Goal: Task Accomplishment & Management: Complete application form

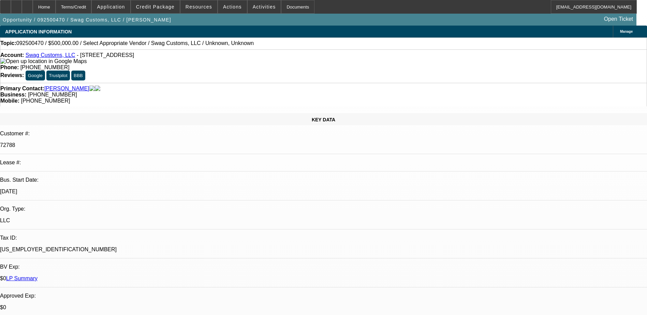
select select "0"
select select "2"
select select "0.1"
select select "4"
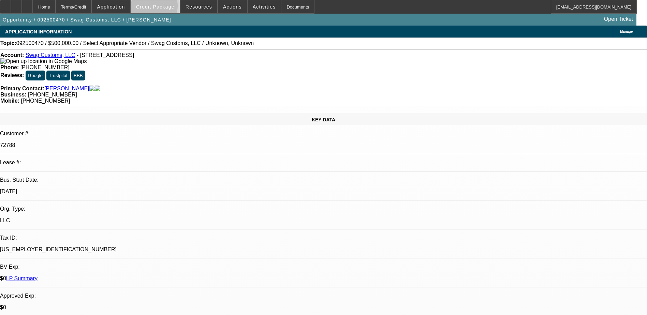
click at [165, 8] on span "Credit Package" at bounding box center [155, 6] width 39 height 5
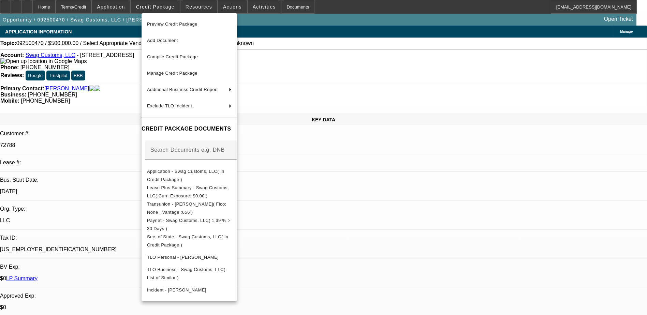
click at [27, 2] on div at bounding box center [323, 157] width 647 height 315
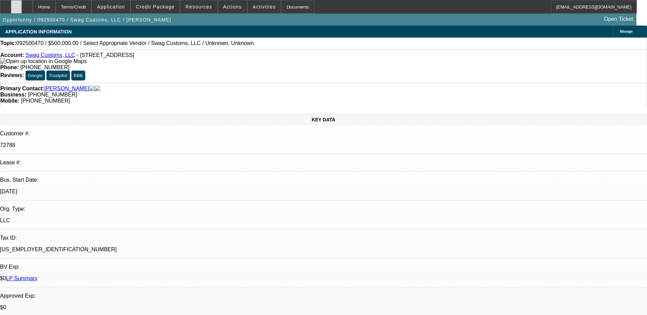
click at [22, 5] on div at bounding box center [16, 7] width 11 height 14
drag, startPoint x: 161, startPoint y: 83, endPoint x: 158, endPoint y: 77, distance: 6.3
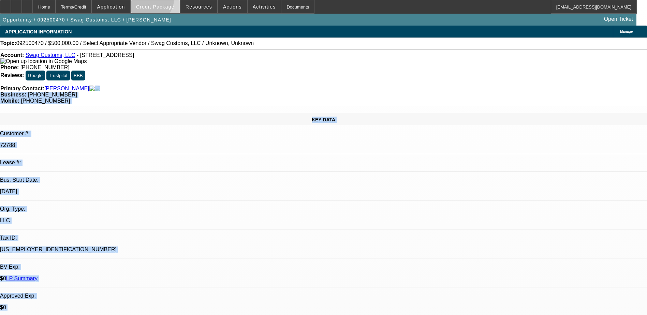
drag, startPoint x: 158, startPoint y: 77, endPoint x: 162, endPoint y: 2, distance: 75.8
click at [162, 2] on span at bounding box center [155, 7] width 49 height 16
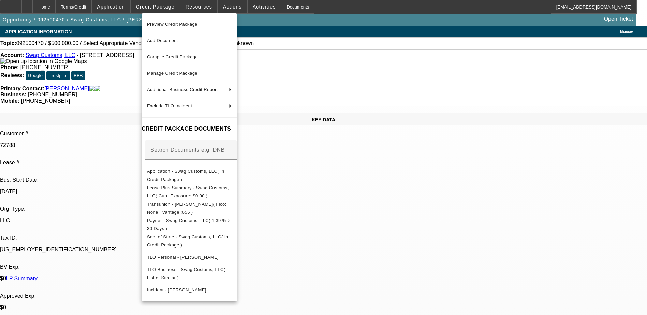
click at [125, 73] on div at bounding box center [323, 157] width 647 height 315
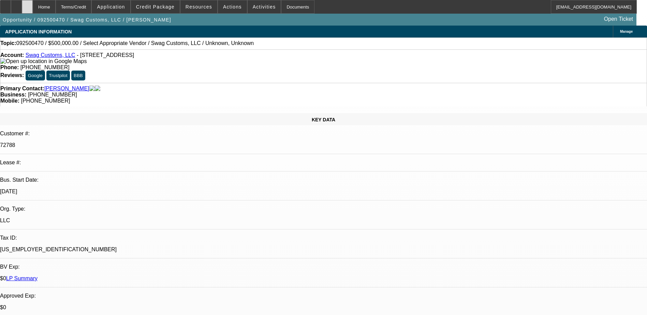
click at [27, 4] on icon at bounding box center [27, 4] width 0 height 0
select select "0"
select select "2"
select select "0.1"
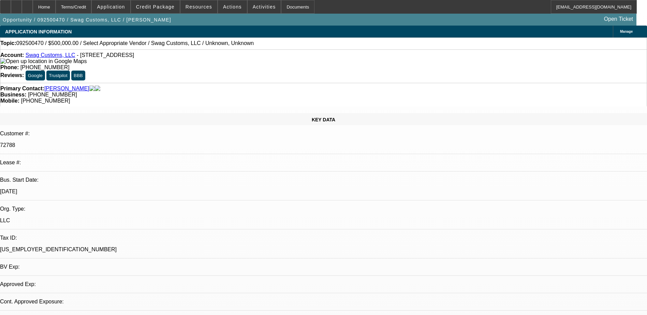
select select "4"
click at [162, 8] on span "Credit Package" at bounding box center [155, 6] width 39 height 5
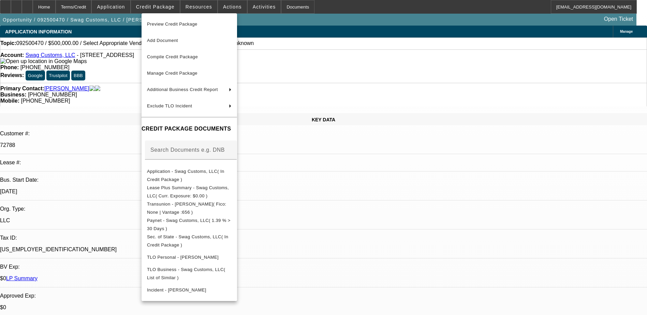
drag, startPoint x: 395, startPoint y: 213, endPoint x: 390, endPoint y: 203, distance: 11.4
click at [395, 212] on div at bounding box center [323, 157] width 647 height 315
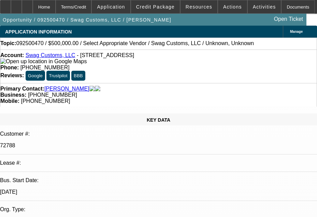
drag, startPoint x: 19, startPoint y: 106, endPoint x: 19, endPoint y: 102, distance: 4.8
click at [19, 113] on div "KEY DATA" at bounding box center [158, 119] width 317 height 12
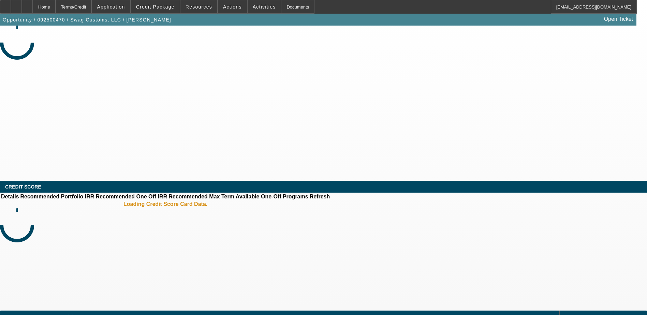
select select "0"
select select "2"
select select "0.1"
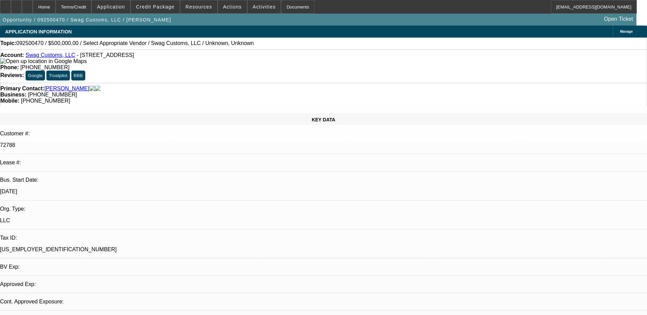
select select "1"
select select "2"
select select "4"
click at [22, 10] on div at bounding box center [16, 7] width 11 height 14
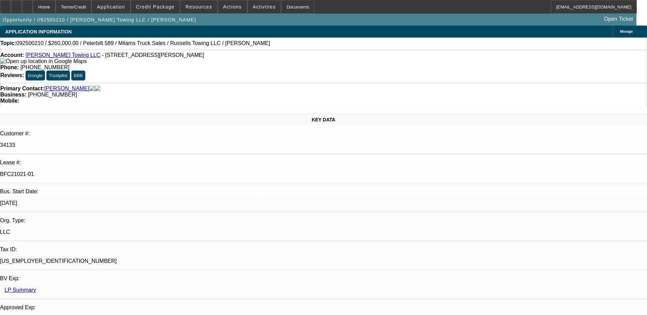
select select "0"
select select "3"
select select "0"
select select "6"
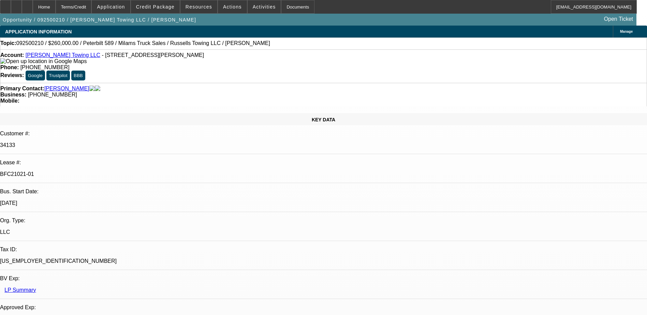
select select "0"
select select "3"
select select "0"
select select "6"
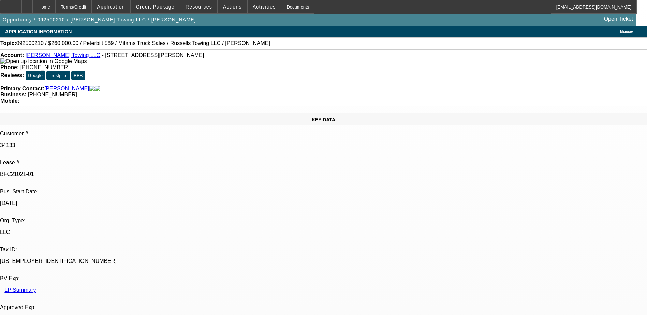
select select "0"
select select "3"
select select "0"
select select "6"
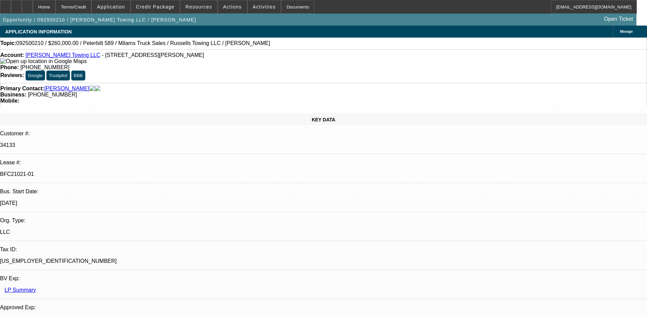
select select "0"
select select "3"
select select "0"
select select "6"
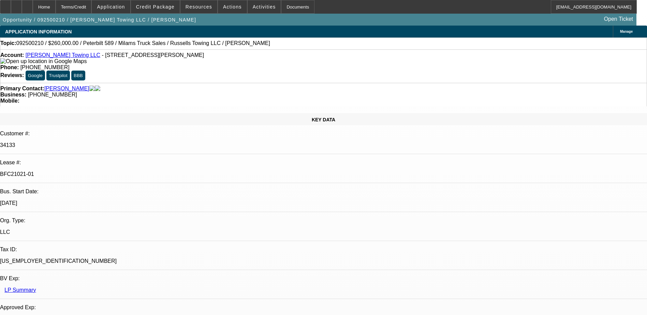
click at [284, 63] on div "Account: Russell's Towing LLC - 4741 Sturgeon Point Rd, Providence Forge, VA 23…" at bounding box center [323, 65] width 647 height 33
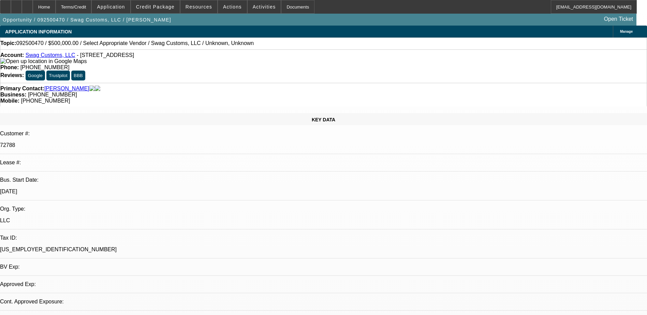
select select "0"
select select "2"
select select "0.1"
select select "4"
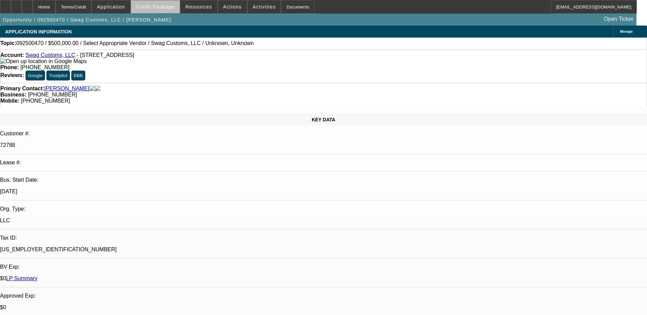
click at [166, 10] on span at bounding box center [155, 7] width 49 height 16
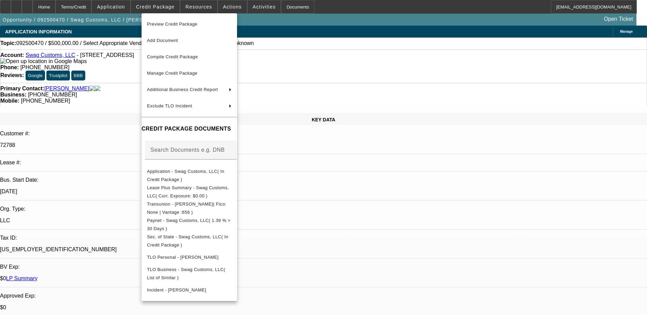
drag, startPoint x: 371, startPoint y: 215, endPoint x: 254, endPoint y: 186, distance: 120.9
click at [369, 213] on div at bounding box center [323, 157] width 647 height 315
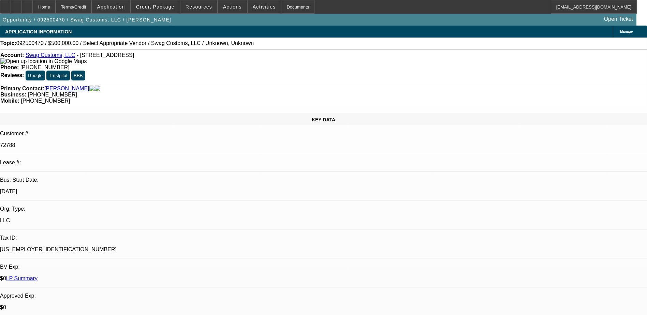
click at [167, 14] on div "Opportunity / 092500470 / Swag Customs, LLC / [PERSON_NAME] Open Ticket" at bounding box center [318, 20] width 637 height 12
click at [168, 6] on span "Credit Package" at bounding box center [155, 6] width 39 height 5
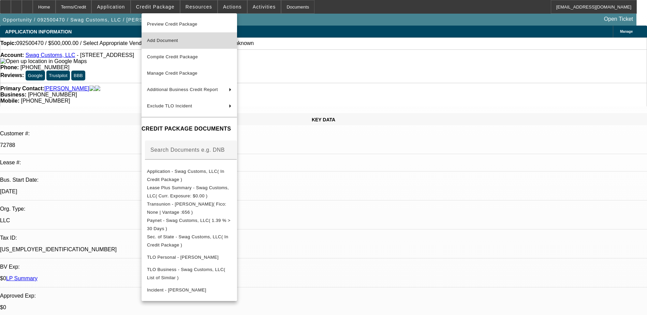
click at [190, 38] on span "Add Document" at bounding box center [189, 41] width 85 height 8
